Goal: Task Accomplishment & Management: Use online tool/utility

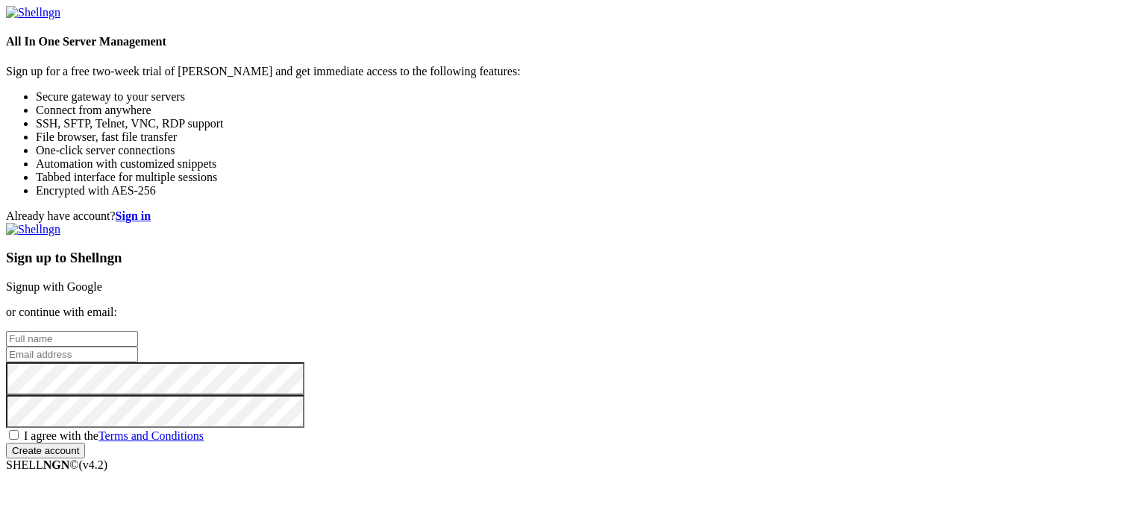
click at [102, 280] on link "Signup with Google" at bounding box center [54, 286] width 96 height 13
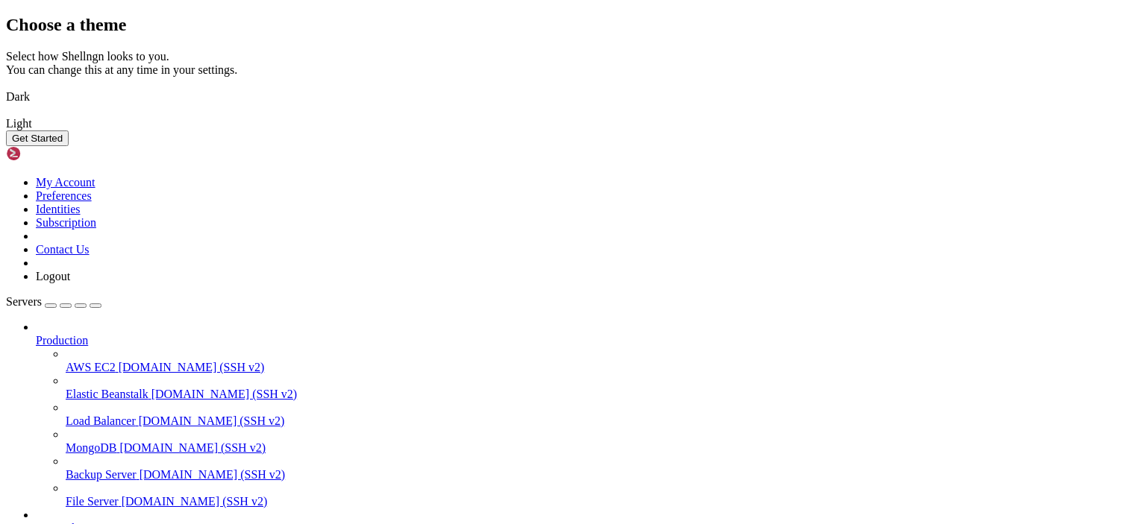
click at [6, 87] on img at bounding box center [6, 87] width 0 height 0
click at [773, 146] on div "Get Started" at bounding box center [573, 139] width 1134 height 16
click at [69, 146] on button "Get Started" at bounding box center [37, 139] width 63 height 16
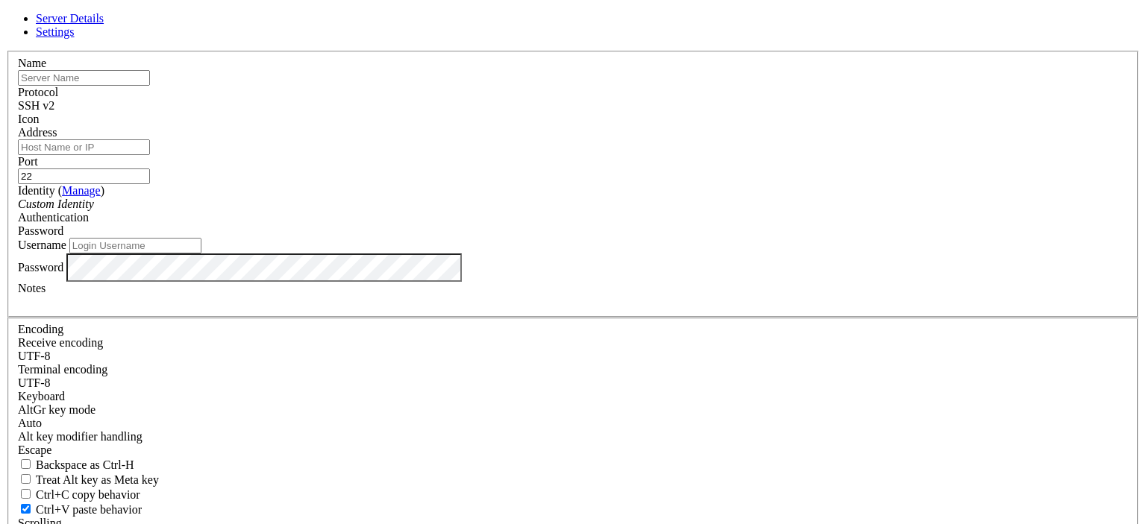
click at [788, 51] on div at bounding box center [573, 51] width 1134 height 0
click at [6, 51] on link at bounding box center [6, 51] width 0 height 0
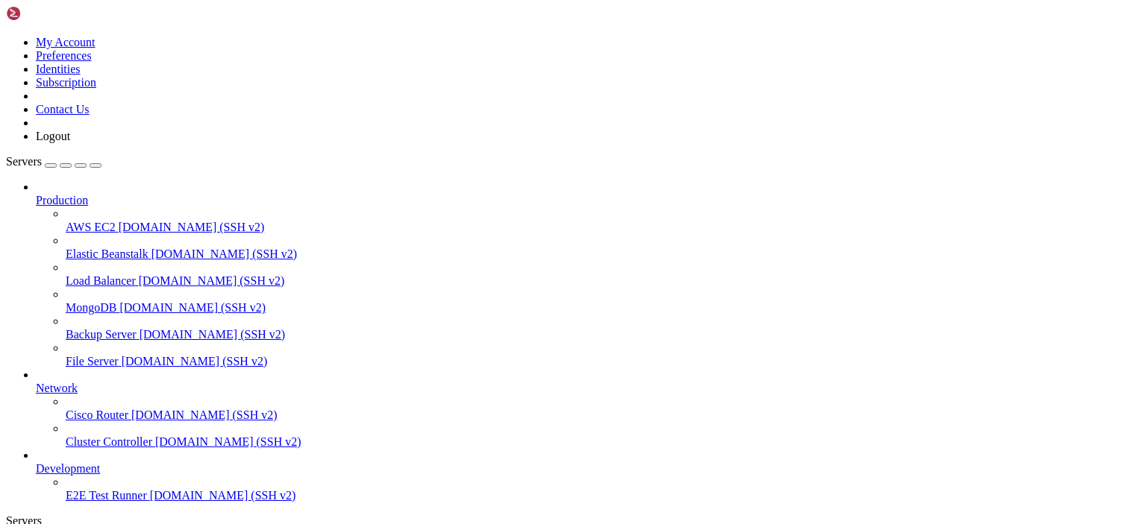
click at [119, 221] on span "[DOMAIN_NAME] (SSH v2)" at bounding box center [192, 227] width 146 height 13
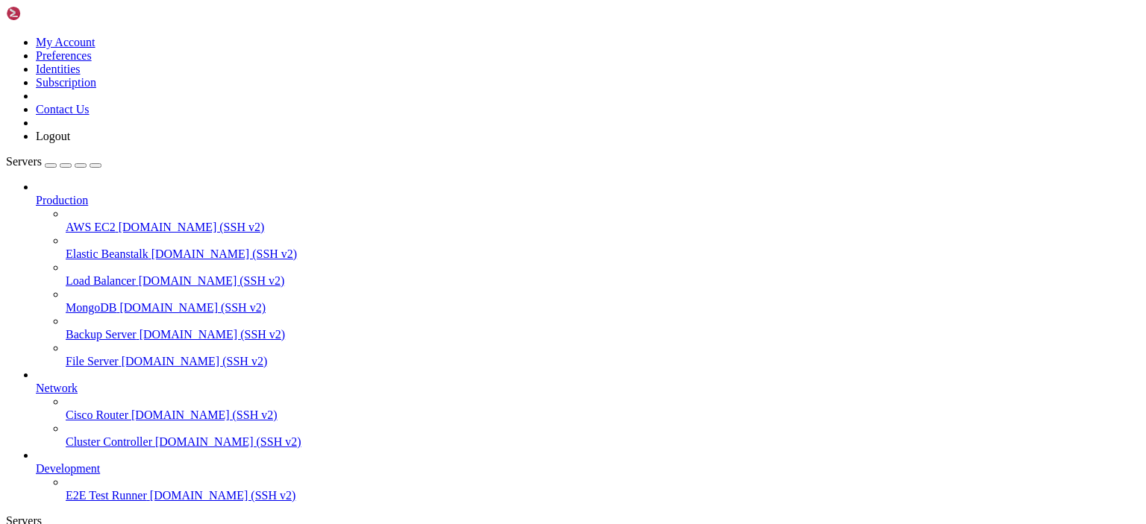
click at [51, 166] on div "button" at bounding box center [51, 166] width 0 height 0
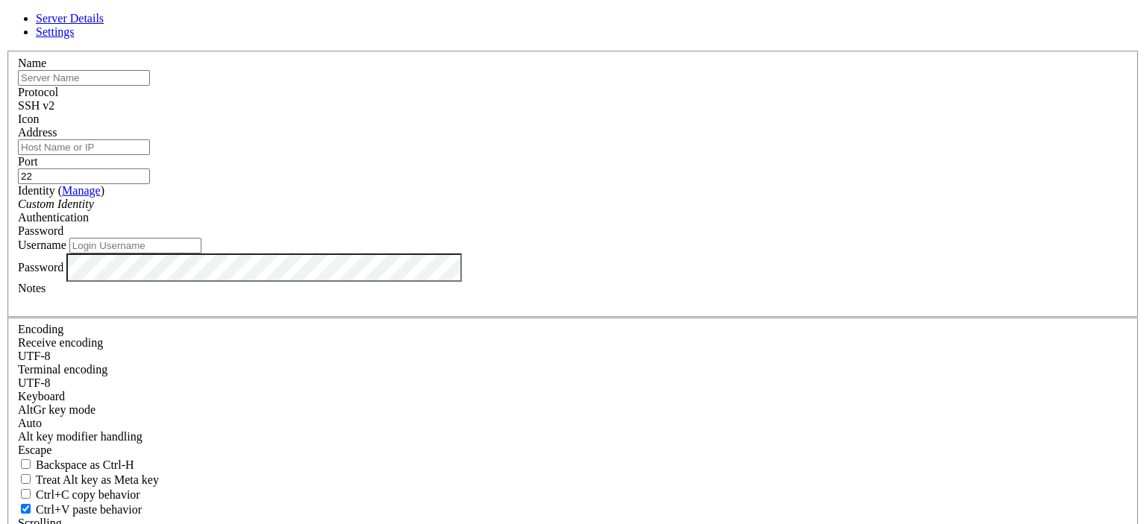
click at [6, 51] on icon at bounding box center [6, 51] width 0 height 0
